Goal: Use online tool/utility: Utilize a website feature to perform a specific function

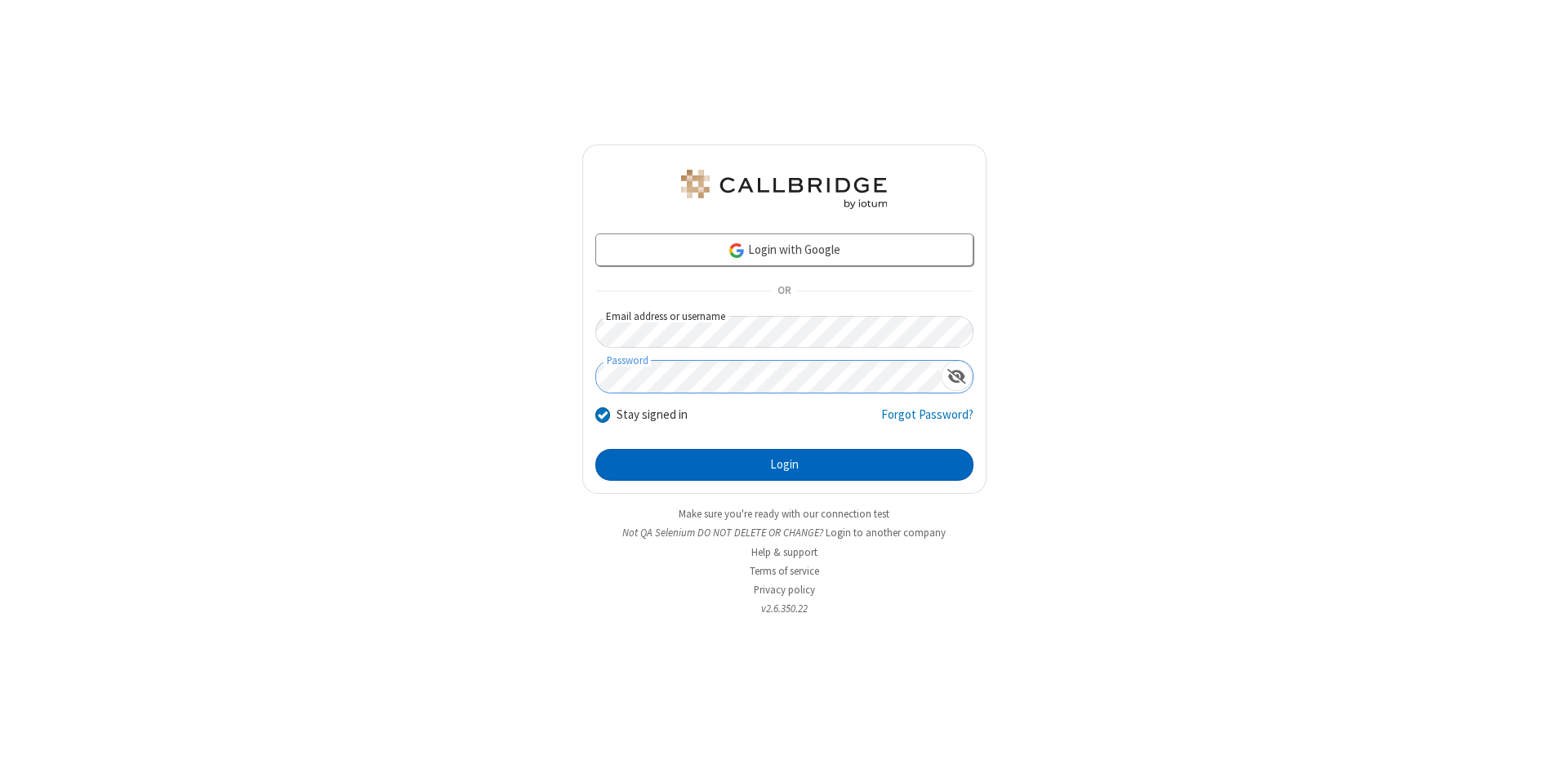
click at [784, 465] on button "Login" at bounding box center [785, 465] width 379 height 33
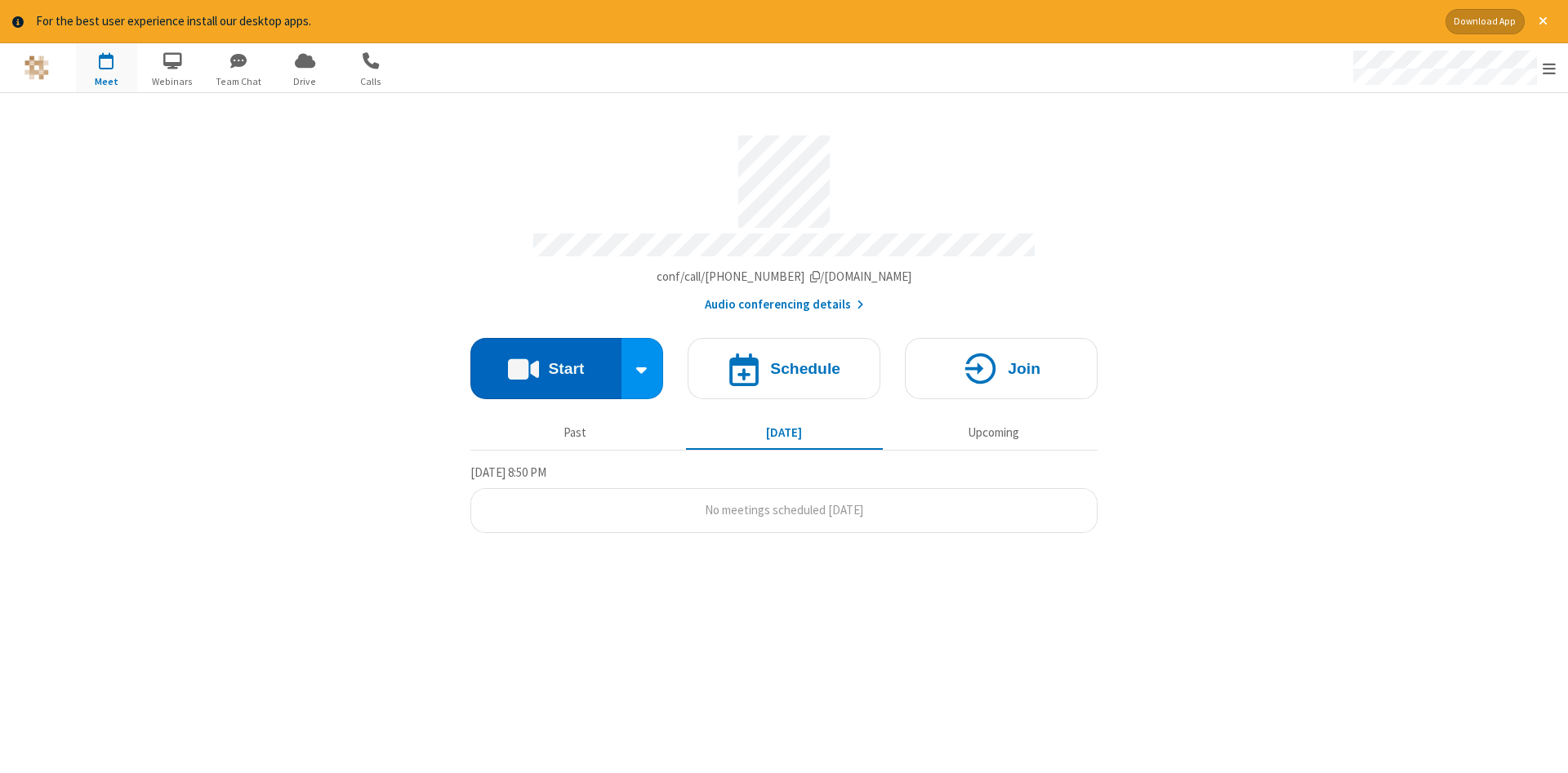
click at [546, 363] on button "Start" at bounding box center [546, 368] width 151 height 61
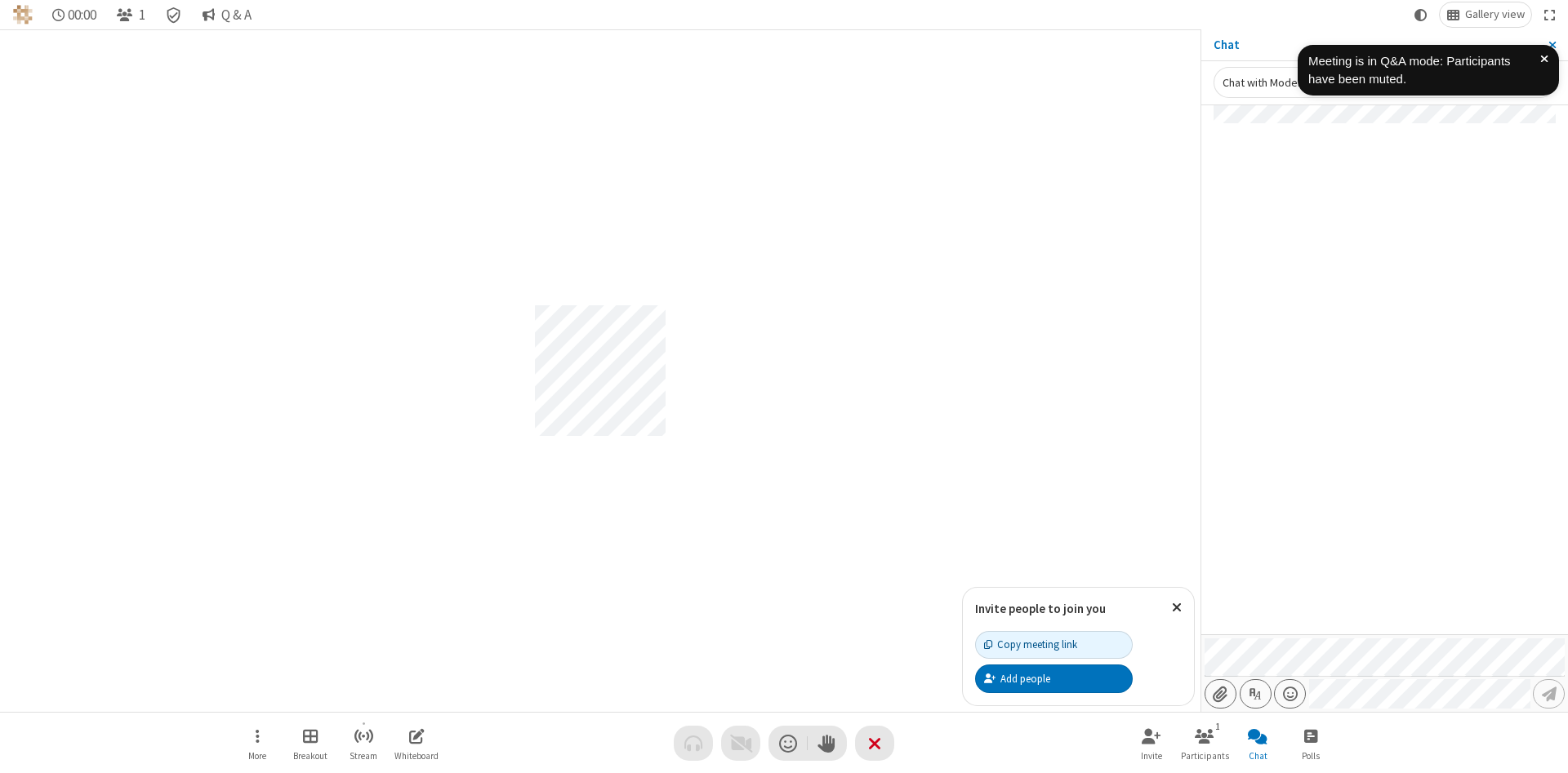
type input "C:\fakepath\doc_test.docx"
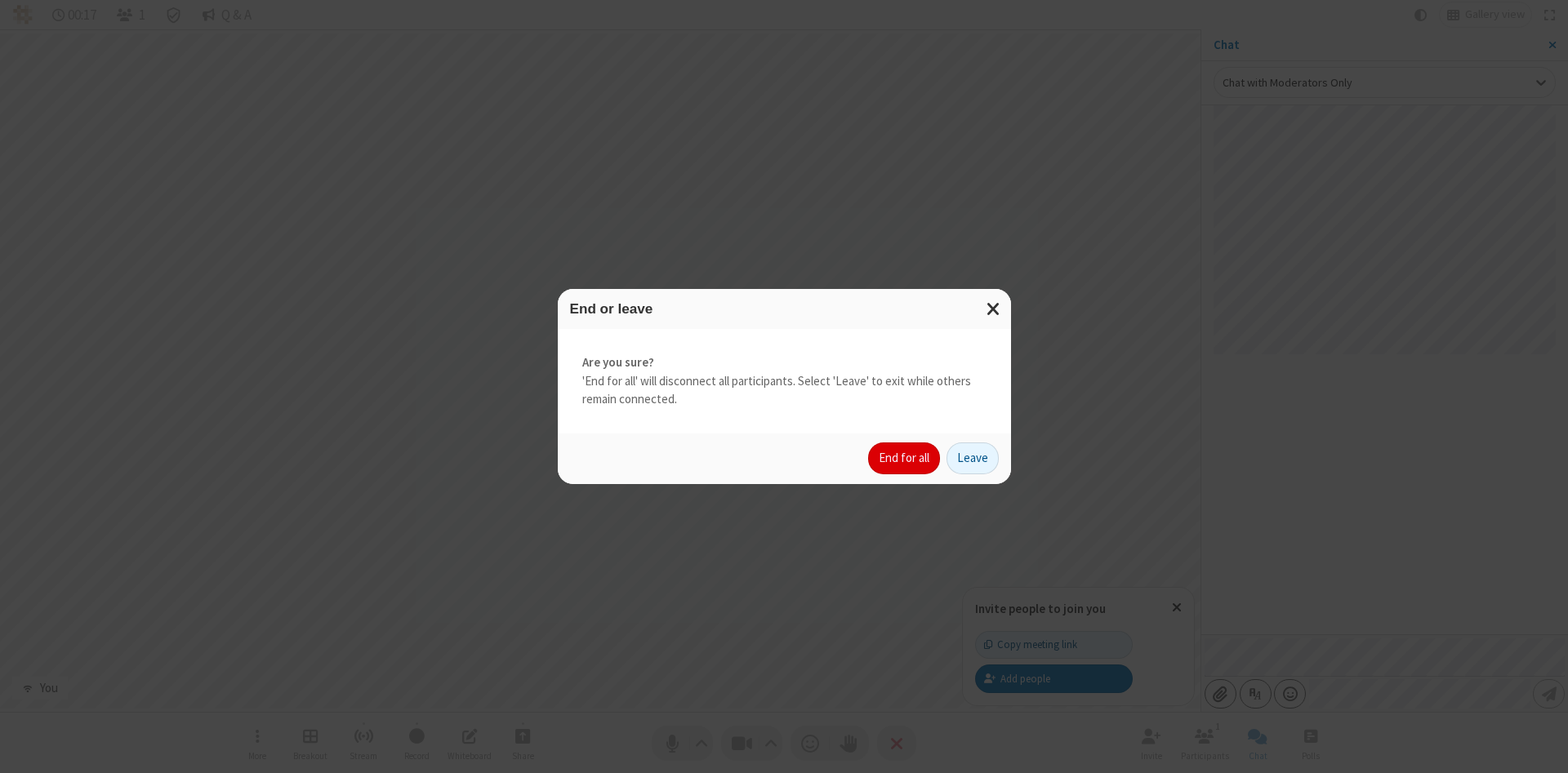
click at [905, 458] on button "End for all" at bounding box center [903, 458] width 72 height 33
